Goal: Navigation & Orientation: Understand site structure

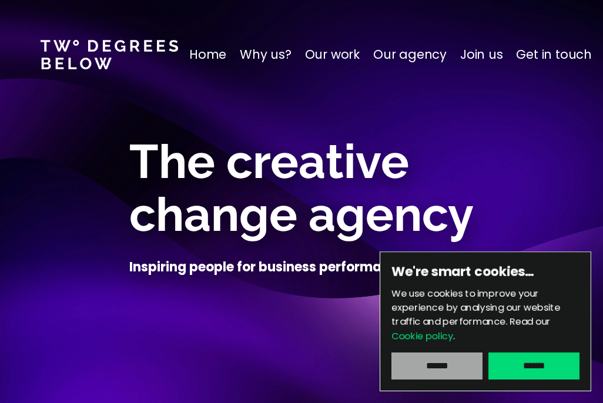
click at [442, 364] on input "******" at bounding box center [436, 366] width 91 height 27
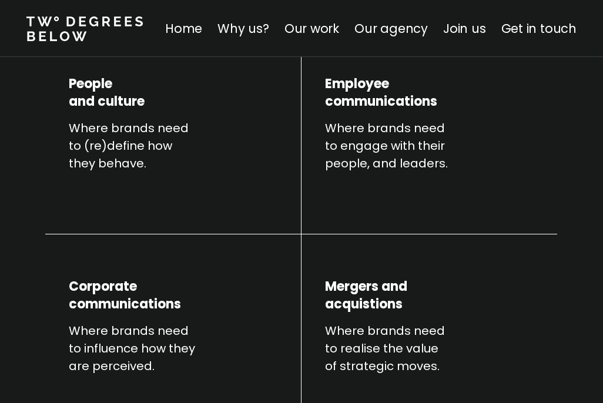
scroll to position [528, 0]
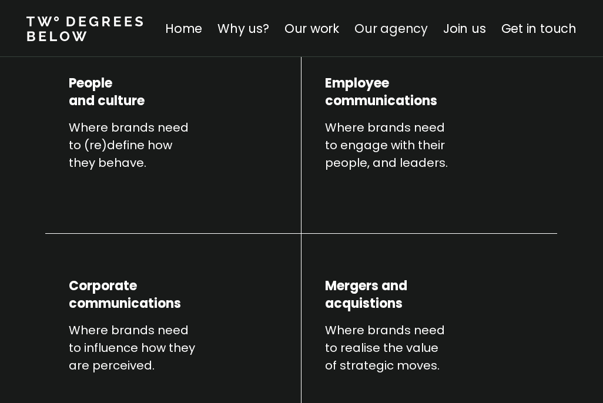
click at [381, 31] on link "Our agency" at bounding box center [390, 28] width 73 height 17
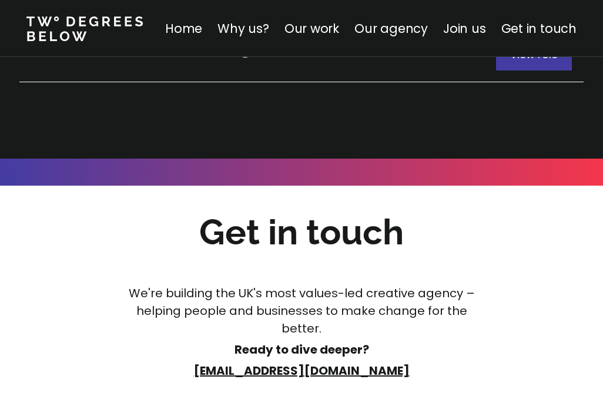
scroll to position [6737, 0]
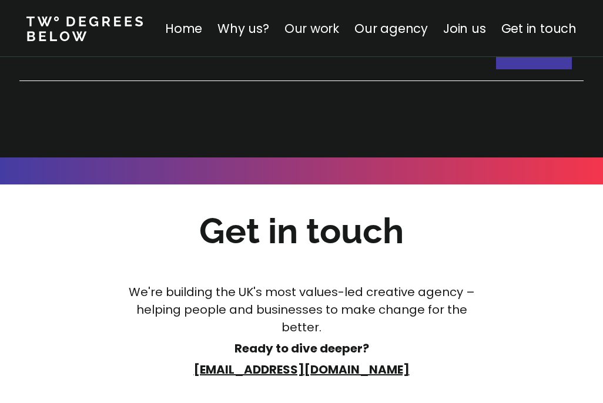
click at [323, 28] on link "Our work" at bounding box center [311, 28] width 55 height 17
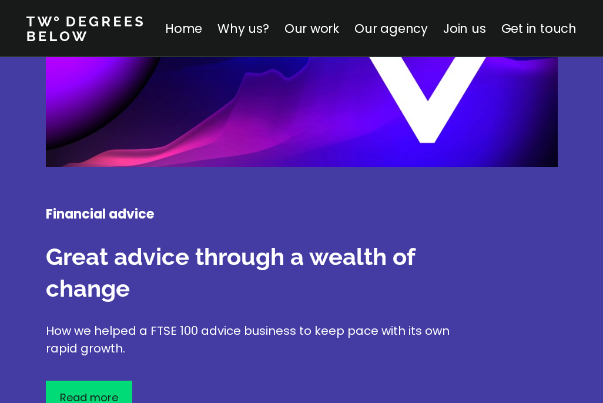
scroll to position [3111, 0]
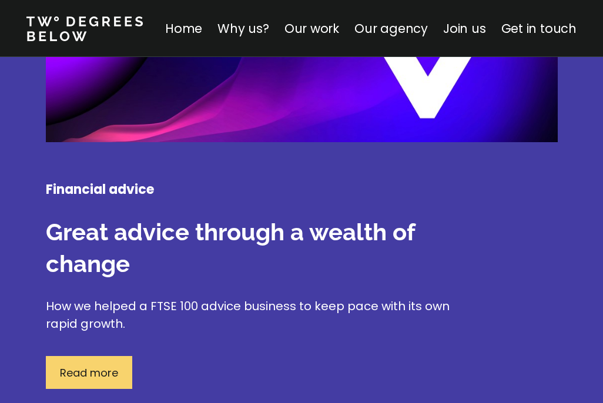
click at [94, 365] on p "Read more" at bounding box center [89, 373] width 58 height 16
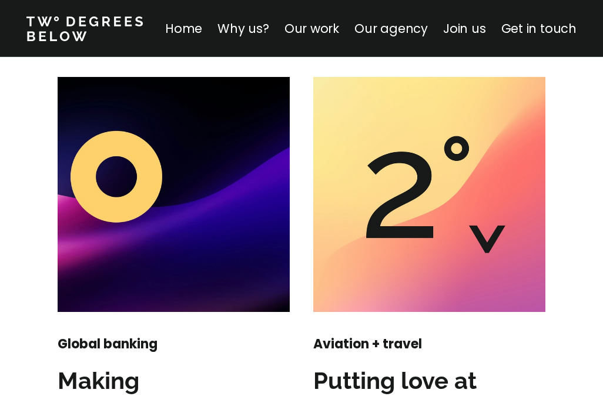
scroll to position [1667, 0]
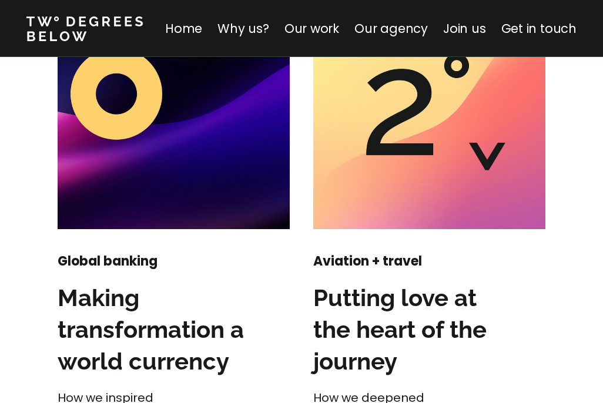
click at [140, 321] on h3 "Making transformation a world currency" at bounding box center [156, 329] width 197 height 95
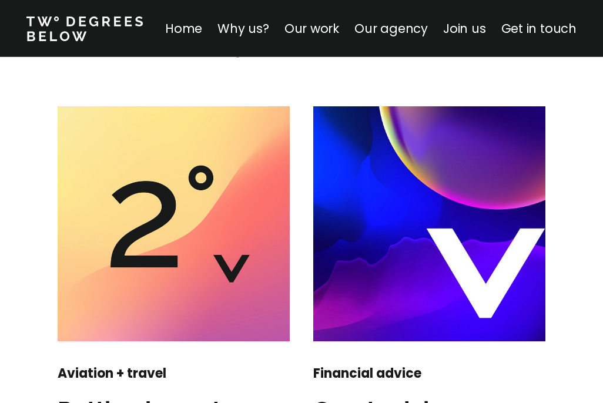
scroll to position [1536, 0]
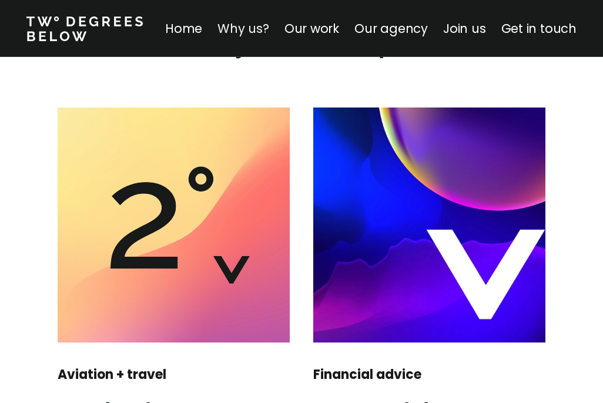
click at [240, 26] on link "Why us?" at bounding box center [243, 28] width 52 height 17
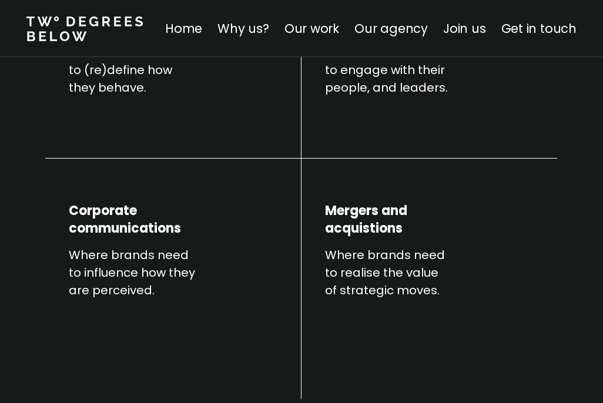
scroll to position [601, 0]
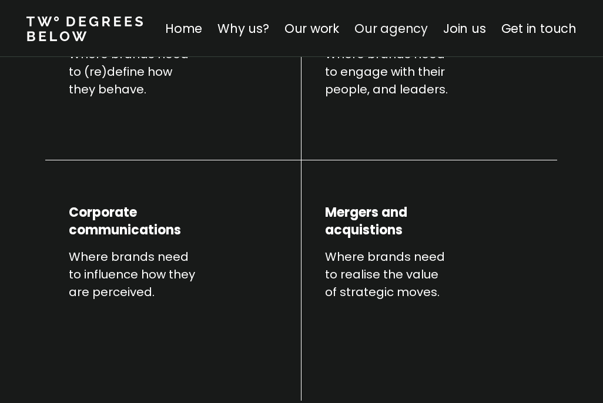
click at [391, 31] on link "Our agency" at bounding box center [390, 28] width 73 height 17
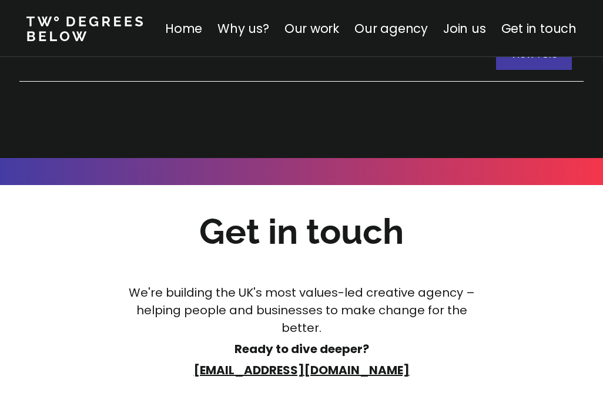
scroll to position [6738, 0]
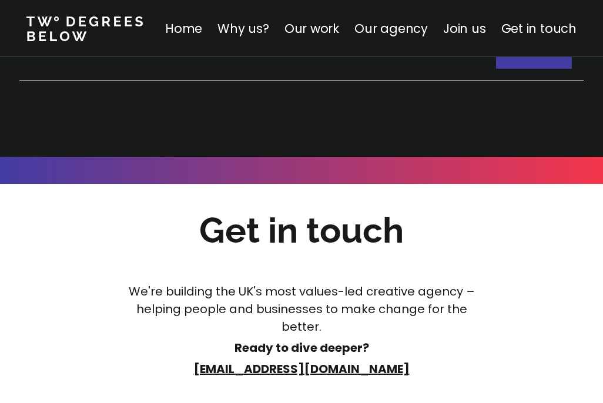
click at [78, 32] on link at bounding box center [91, 29] width 131 height 28
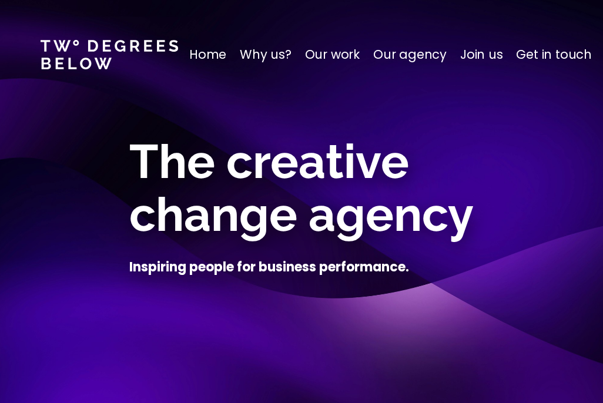
click at [520, 54] on p "Get in touch" at bounding box center [553, 54] width 75 height 19
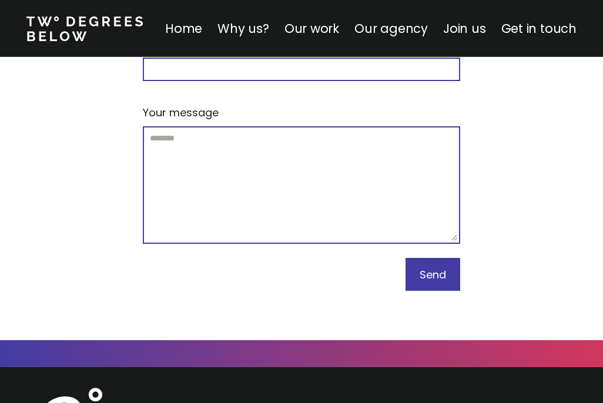
scroll to position [7246, 0]
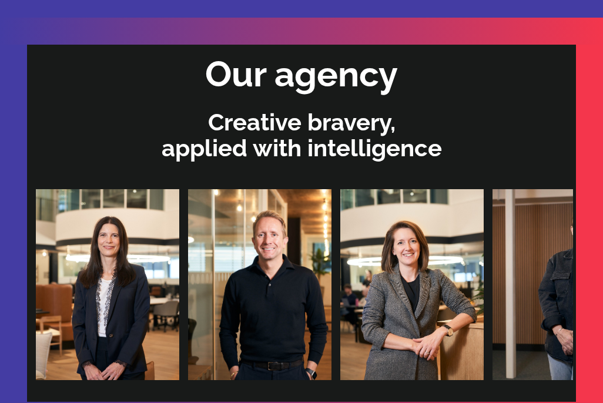
scroll to position [528, 0]
